Goal: Submit feedback/report problem

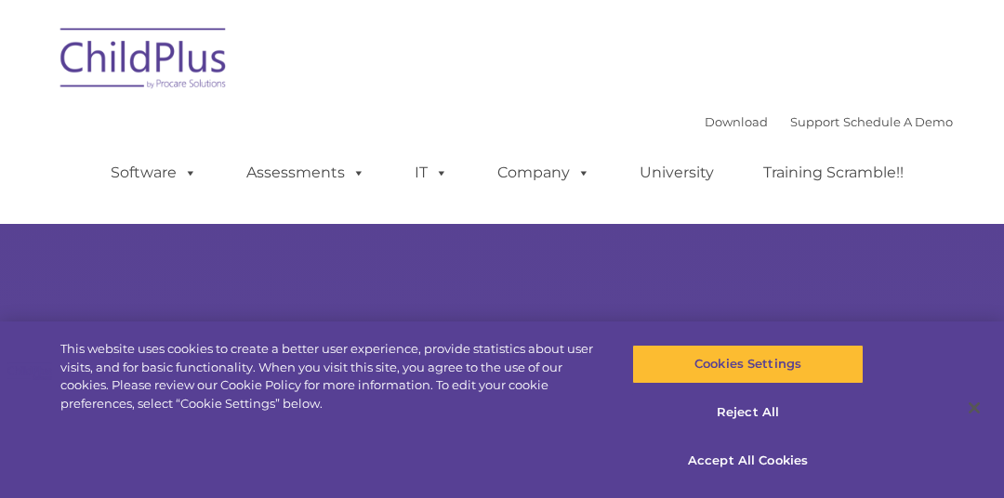
select select "MEDIUM"
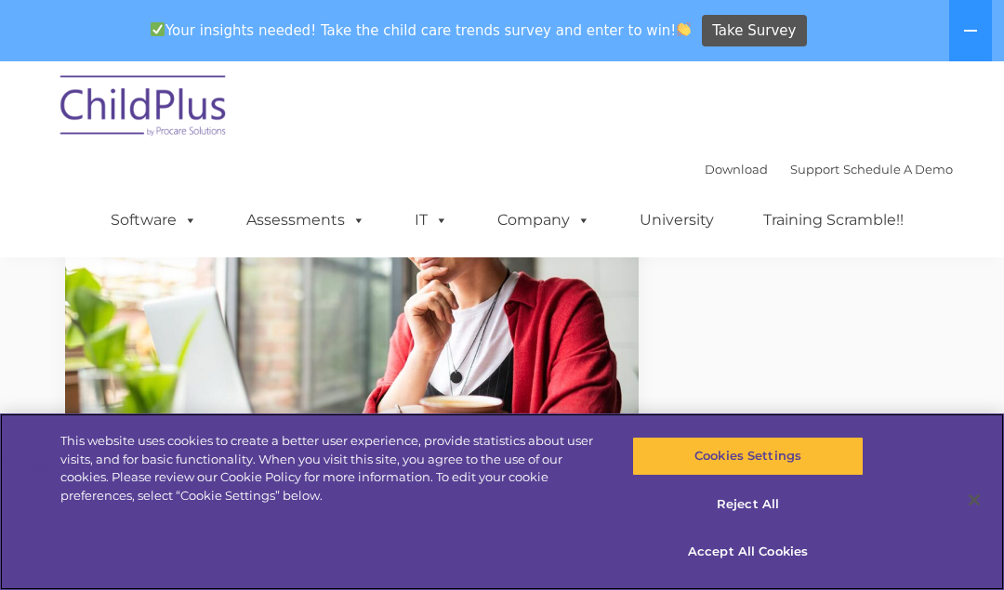
scroll to position [2097, 0]
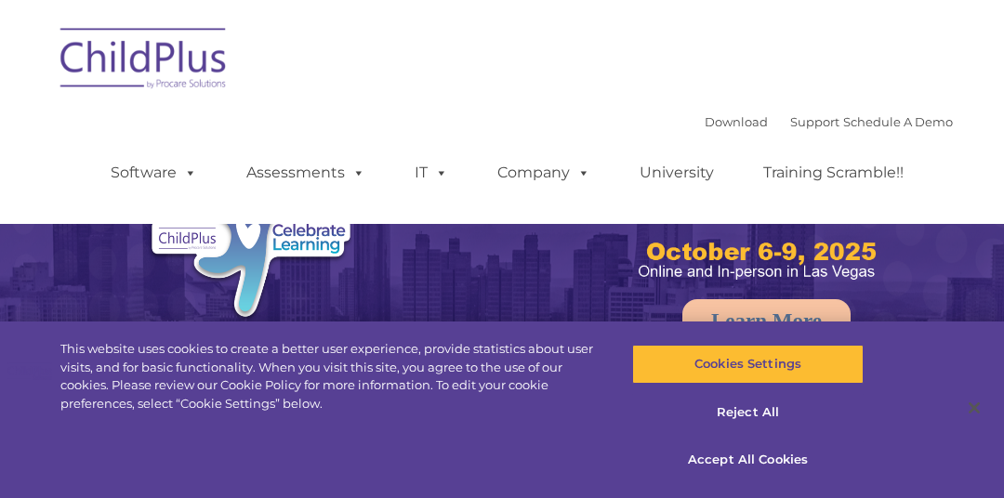
select select "MEDIUM"
